Goal: Book appointment/travel/reservation

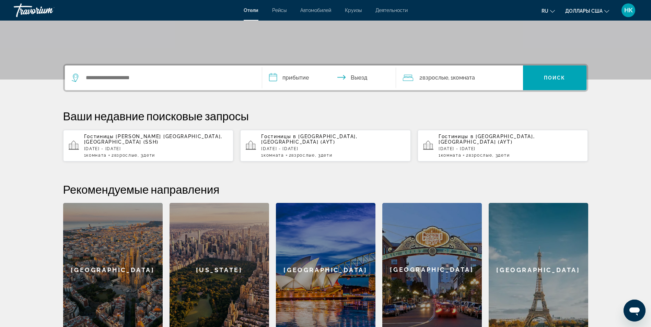
scroll to position [137, 0]
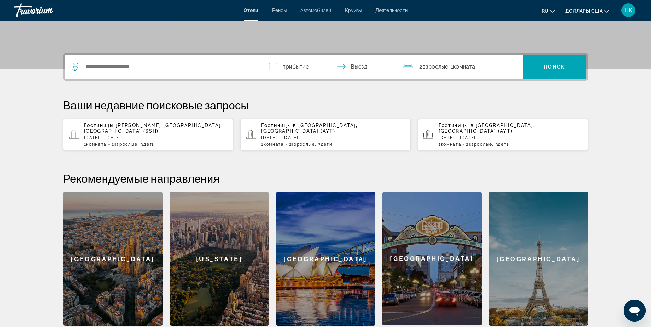
click at [142, 127] on span "Шарм-эль-Шейх, Египет (SSH)" at bounding box center [153, 128] width 139 height 11
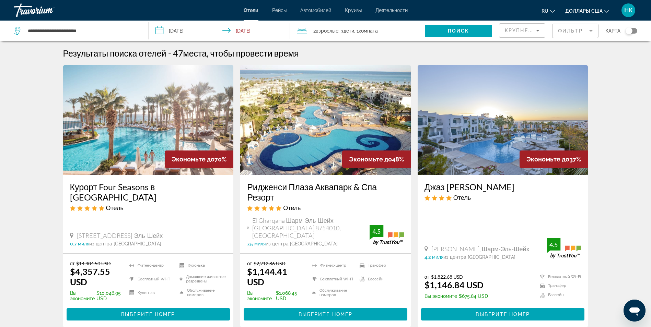
click at [607, 12] on icon "Изменить валюту" at bounding box center [606, 11] width 5 height 5
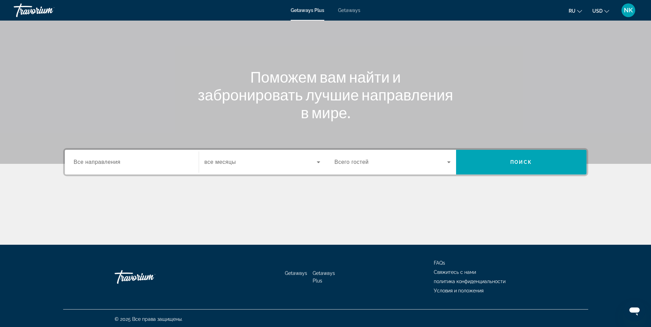
scroll to position [44, 0]
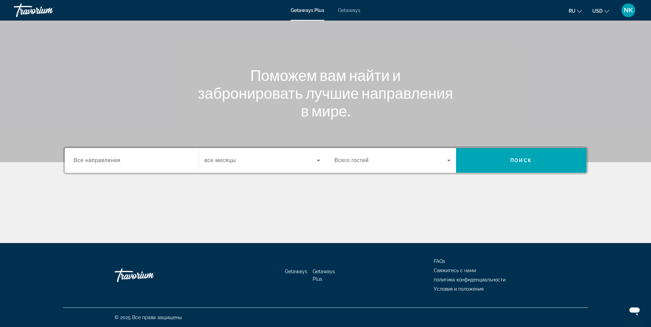
click at [120, 162] on span "Все направления" at bounding box center [97, 161] width 47 height 6
click at [120, 162] on input "Destination Все направления" at bounding box center [132, 161] width 116 height 8
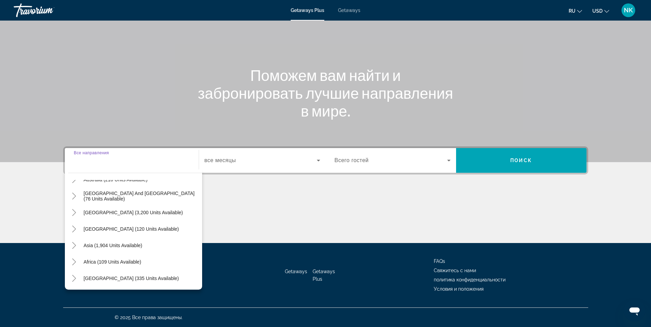
scroll to position [111, 0]
click at [106, 245] on span "Asia (1,904 units available)" at bounding box center [113, 245] width 59 height 5
type input "**********"
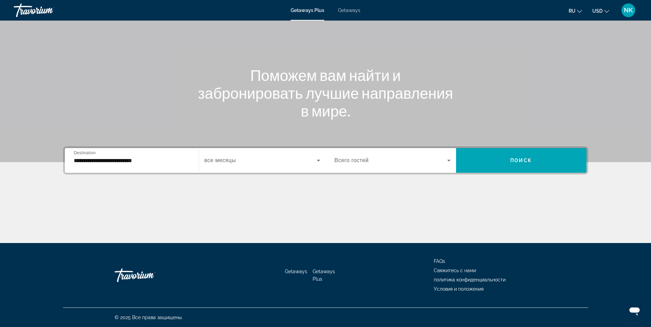
click at [231, 160] on span "все месяцы" at bounding box center [221, 161] width 32 height 6
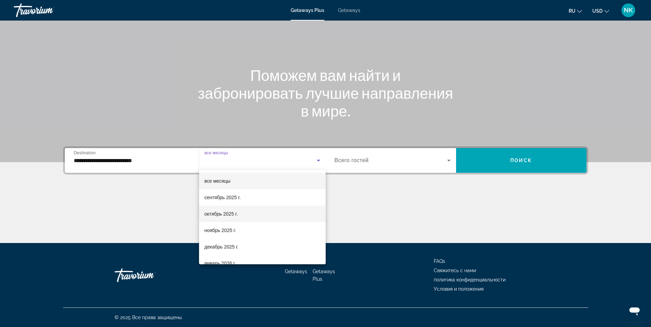
click at [224, 215] on span "октябрь 2025 г." at bounding box center [221, 214] width 33 height 8
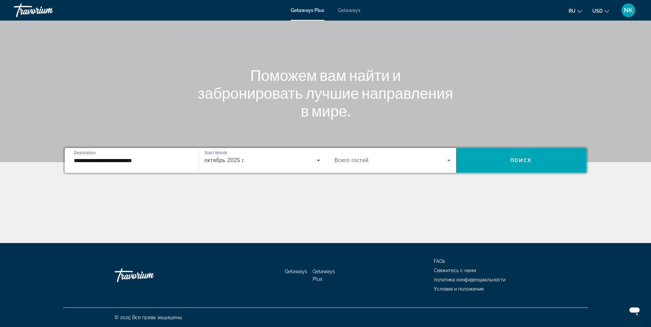
click at [381, 165] on div "Search widget" at bounding box center [393, 160] width 116 height 19
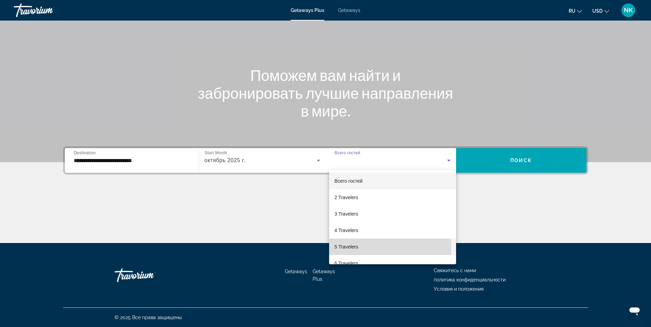
click at [356, 247] on span "5 Travelers" at bounding box center [347, 247] width 24 height 8
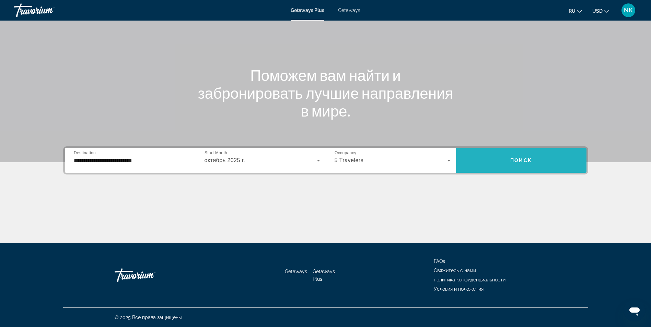
click at [513, 164] on span "Search widget" at bounding box center [521, 160] width 130 height 16
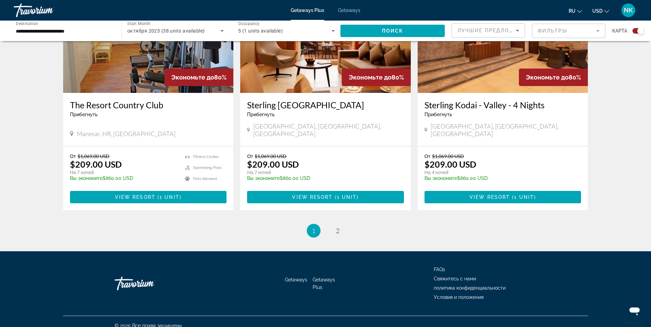
scroll to position [996, 0]
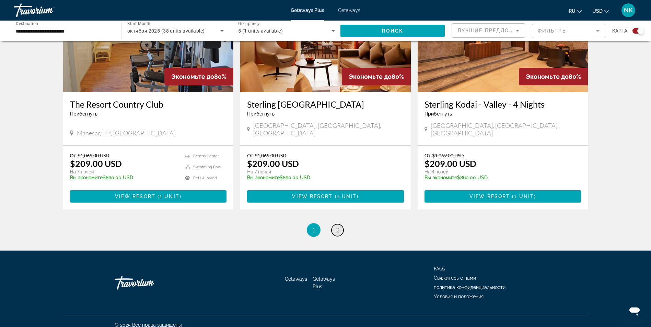
click at [338, 227] on span "2" at bounding box center [337, 231] width 3 height 8
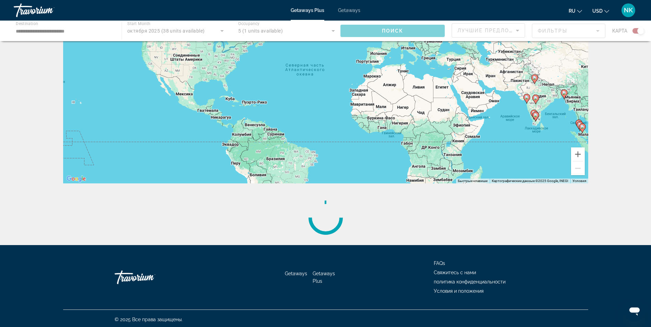
scroll to position [72, 0]
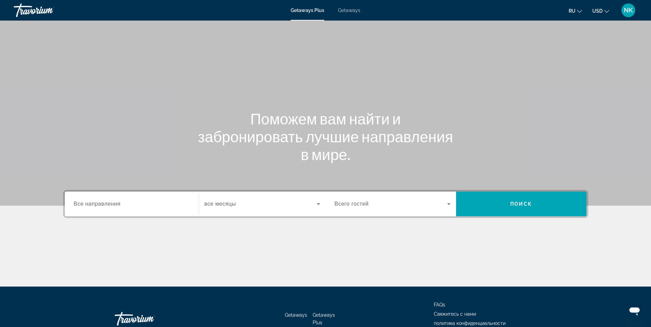
click at [112, 204] on span "Все направления" at bounding box center [97, 204] width 47 height 6
click at [112, 204] on input "Destination Все направления" at bounding box center [132, 204] width 116 height 8
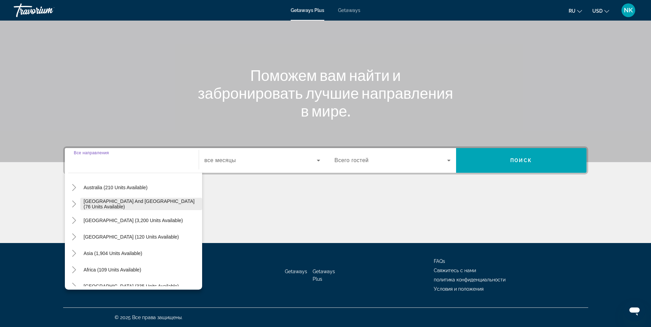
scroll to position [111, 0]
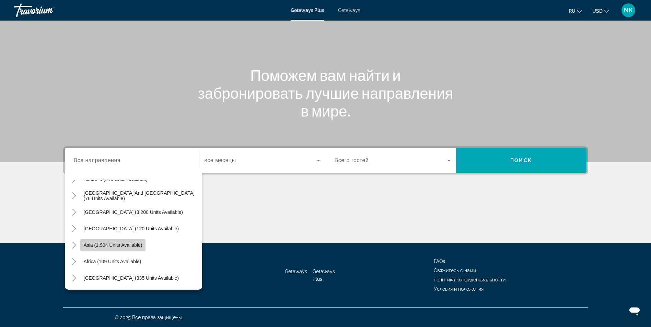
click at [108, 244] on span "Asia (1,904 units available)" at bounding box center [113, 245] width 59 height 5
type input "**********"
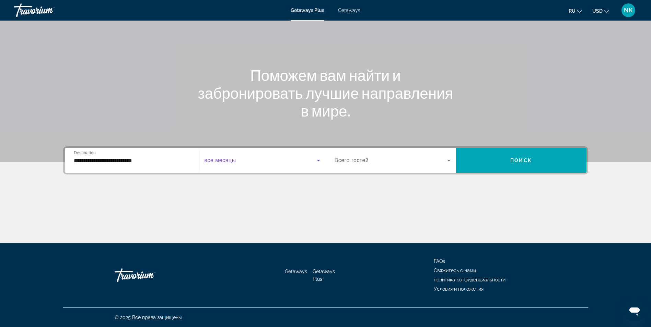
click at [249, 162] on span "Search widget" at bounding box center [261, 160] width 112 height 8
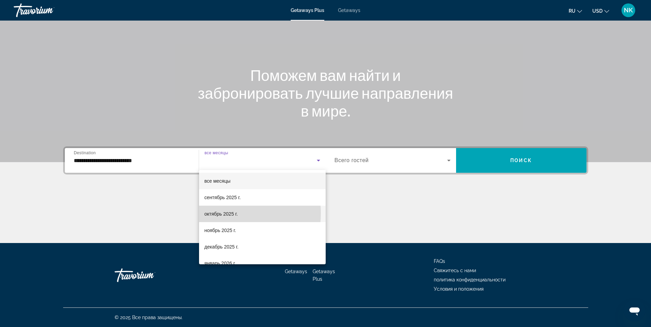
click at [225, 213] on span "октябрь 2025 г." at bounding box center [221, 214] width 33 height 8
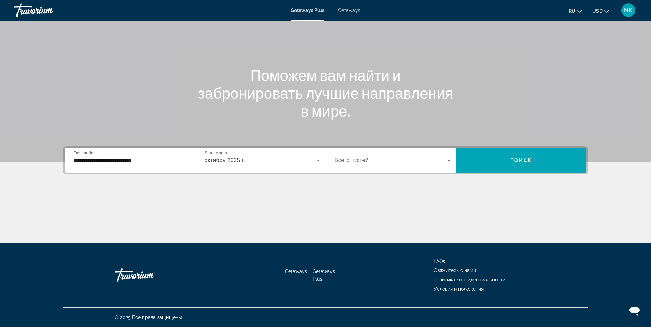
click at [357, 158] on span "Всего гостей" at bounding box center [352, 161] width 34 height 6
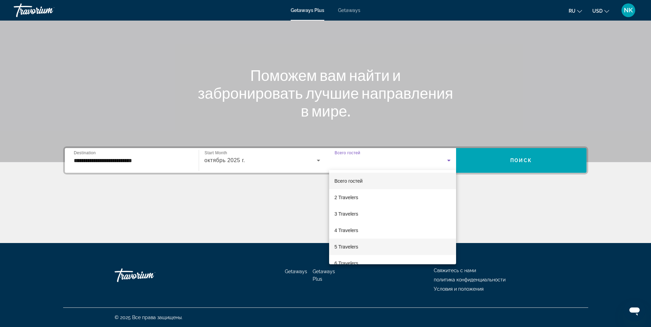
click at [346, 246] on span "5 Travelers" at bounding box center [347, 247] width 24 height 8
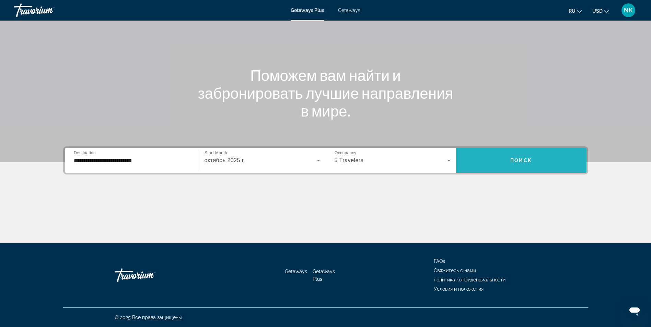
click at [542, 153] on span "Search widget" at bounding box center [521, 160] width 130 height 16
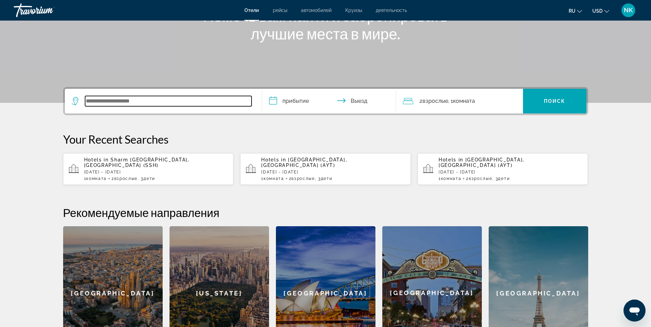
click at [157, 102] on input "Search widget" at bounding box center [168, 101] width 166 height 10
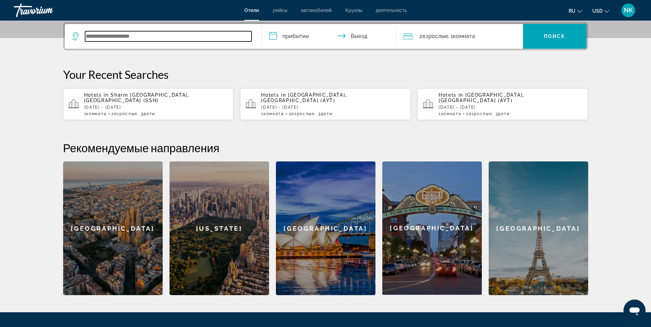
scroll to position [134, 0]
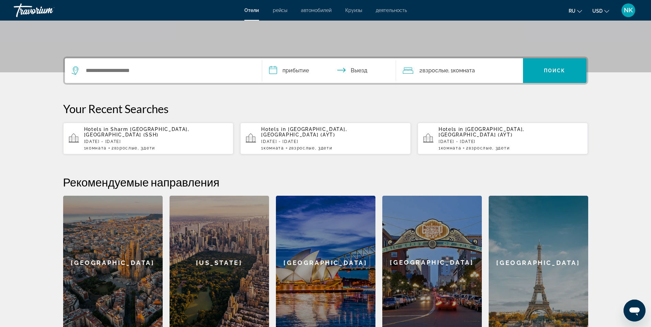
drag, startPoint x: 154, startPoint y: 128, endPoint x: 109, endPoint y: 126, distance: 45.0
click at [109, 126] on app-hotels-recent-search "Hotels in Sharm El Sheikh, Egypt (SSH) Sat, 25 Oct - Fri, 31 Oct 1 Комната номе…" at bounding box center [148, 139] width 171 height 32
